Goal: Transaction & Acquisition: Download file/media

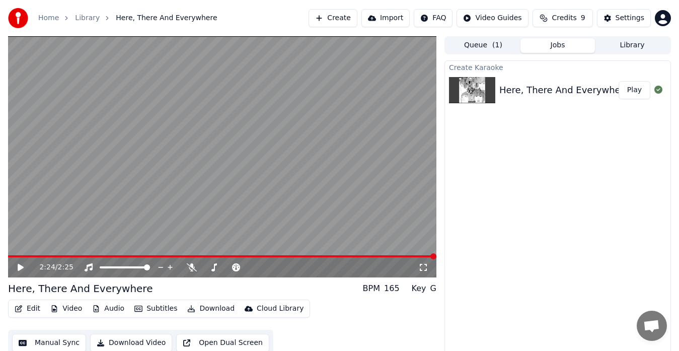
click at [611, 90] on div "Here, There And Everywhere..cover" at bounding box center [580, 90] width 161 height 14
click at [636, 86] on button "Play" at bounding box center [635, 90] width 32 height 18
click at [130, 340] on button "Download Video" at bounding box center [131, 343] width 82 height 18
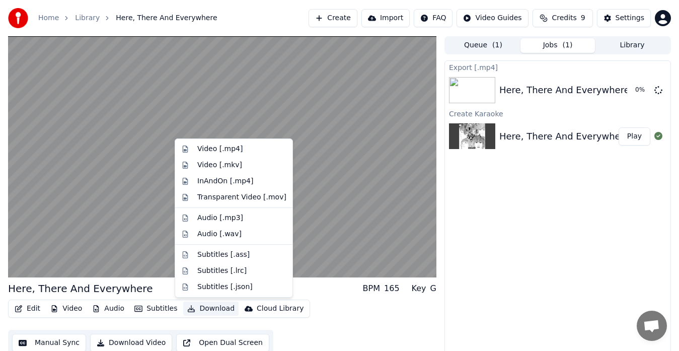
click at [194, 310] on button "Download" at bounding box center [210, 309] width 55 height 14
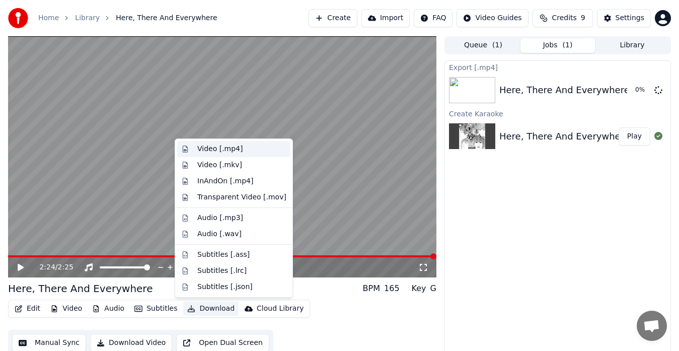
click at [217, 152] on div "Video [.mp4]" at bounding box center [219, 149] width 45 height 10
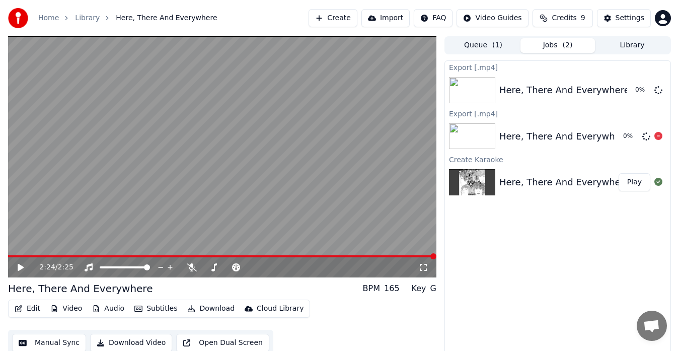
click at [660, 136] on icon at bounding box center [659, 136] width 8 height 8
click at [659, 135] on icon at bounding box center [659, 136] width 8 height 8
click at [657, 134] on icon at bounding box center [659, 136] width 8 height 8
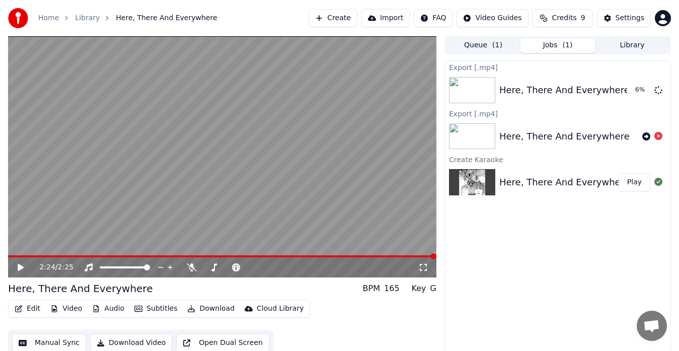
click at [26, 268] on icon at bounding box center [27, 267] width 23 height 8
click at [22, 266] on icon at bounding box center [20, 267] width 5 height 6
